Goal: Ask a question

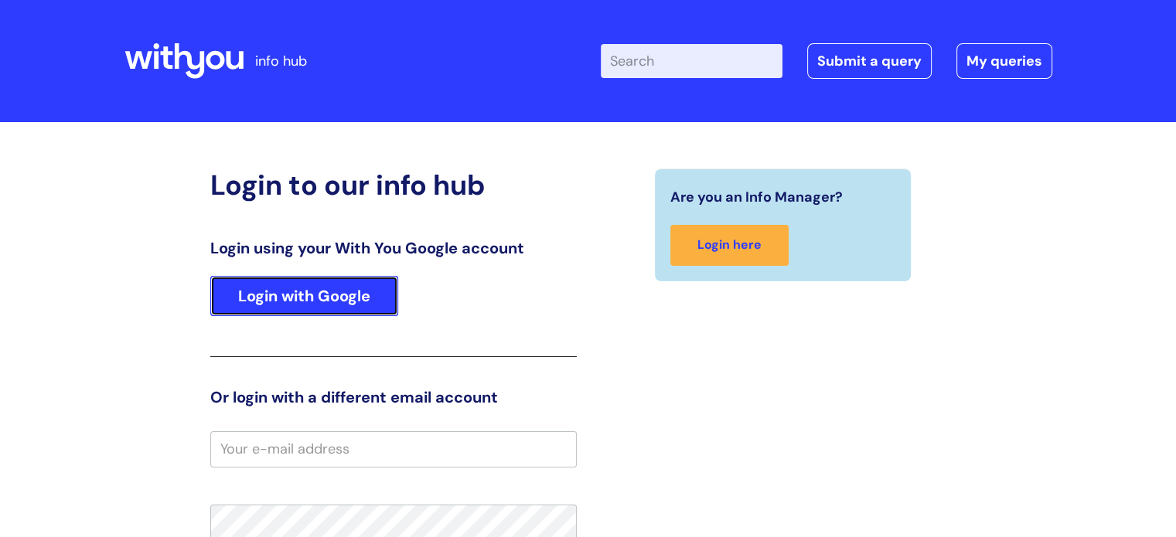
click at [325, 303] on link "Login with Google" at bounding box center [304, 296] width 188 height 40
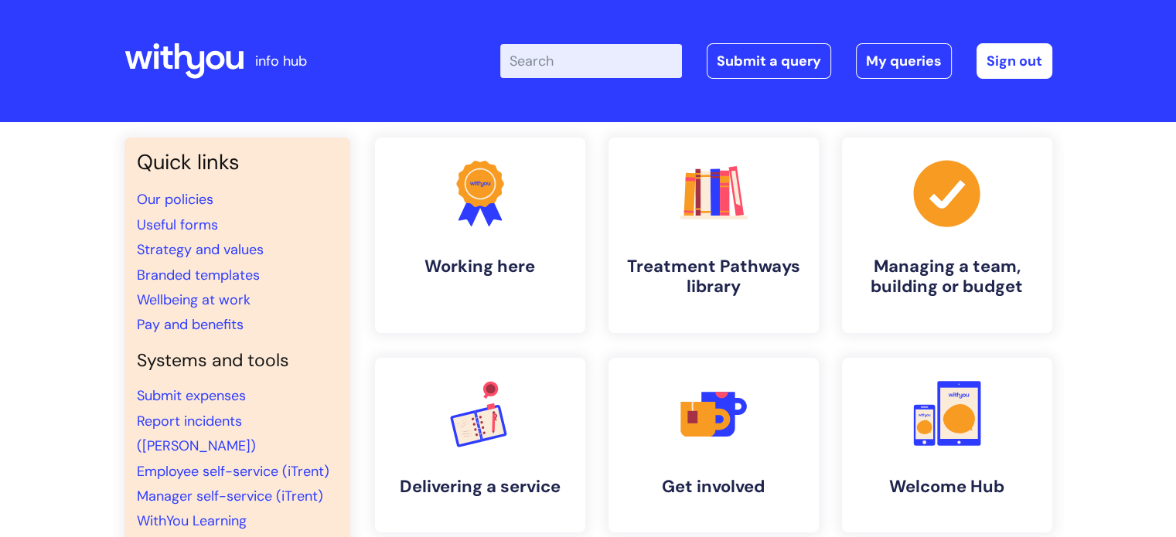
click at [588, 67] on input "Enter your search term here..." at bounding box center [591, 61] width 182 height 34
type input "YP detox"
click button "Search" at bounding box center [0, 0] width 0 height 0
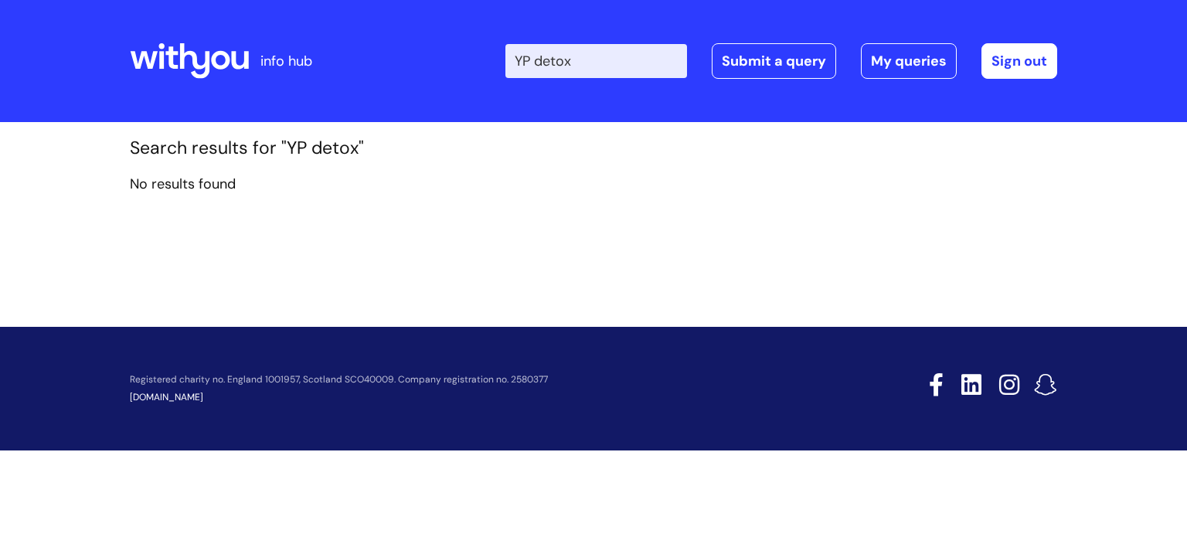
click at [607, 55] on input "YP detox" at bounding box center [597, 61] width 182 height 34
type input "YP"
